Goal: Register for event/course

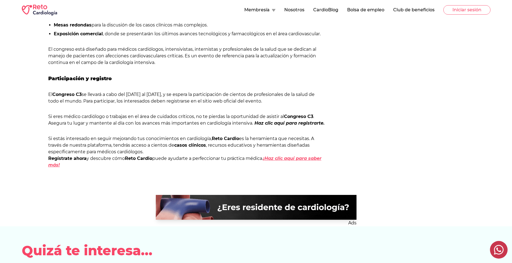
scroll to position [322, 0]
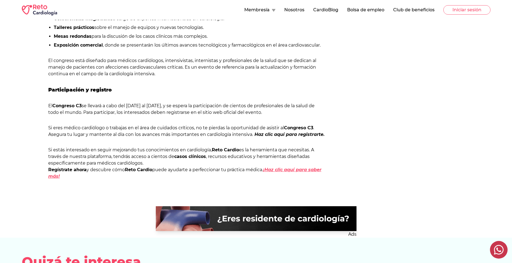
scroll to position [441, 0]
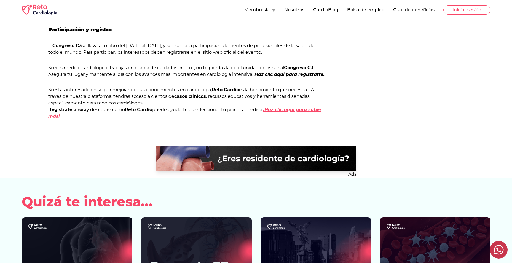
click at [316, 110] on em "¡Haz clic aquí para saber más!" at bounding box center [184, 113] width 273 height 12
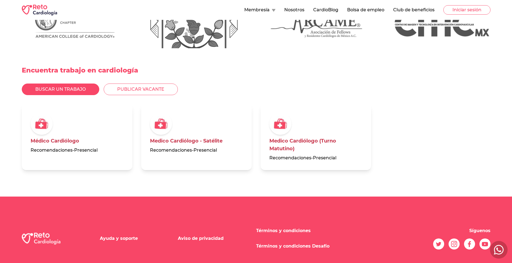
scroll to position [1323, 0]
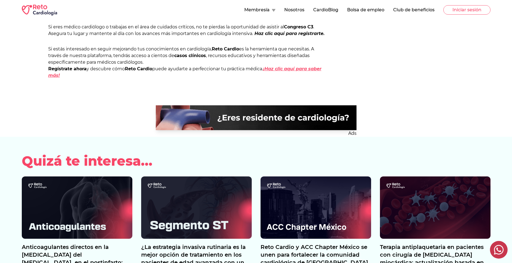
scroll to position [413, 0]
